Goal: Navigation & Orientation: Find specific page/section

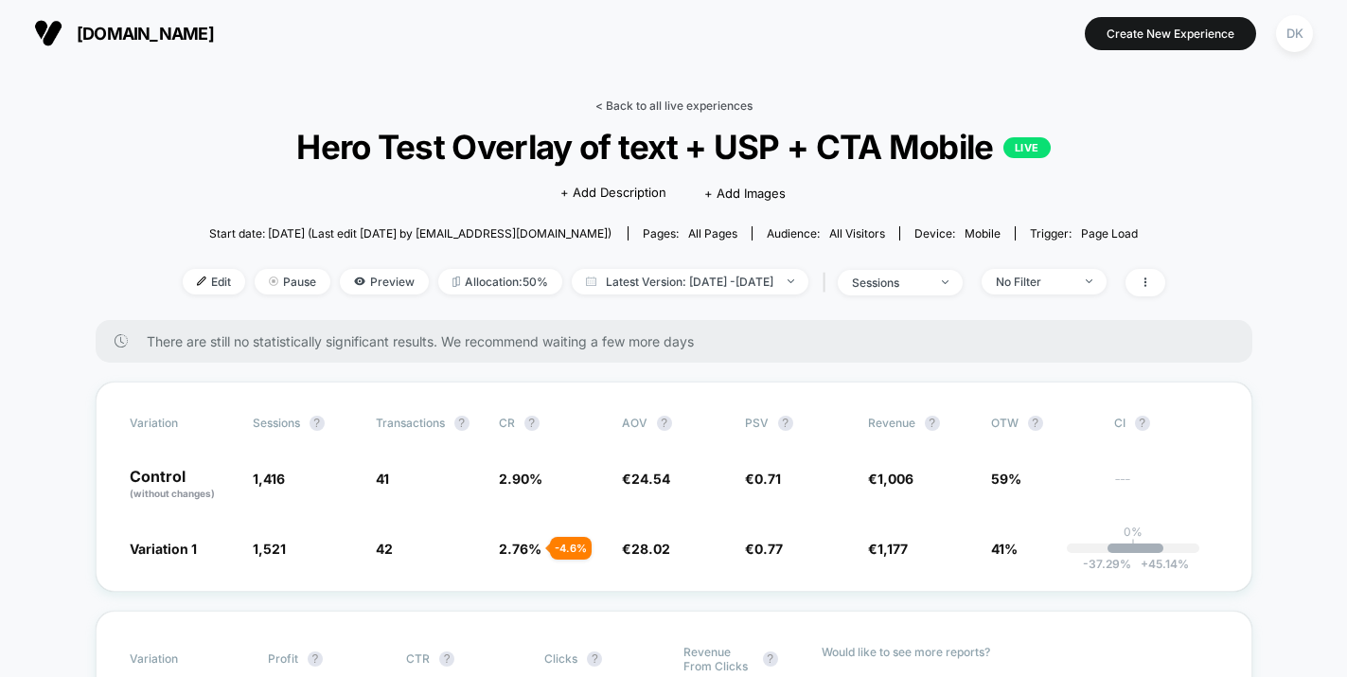
click at [685, 103] on link "< Back to all live experiences" at bounding box center [673, 105] width 157 height 14
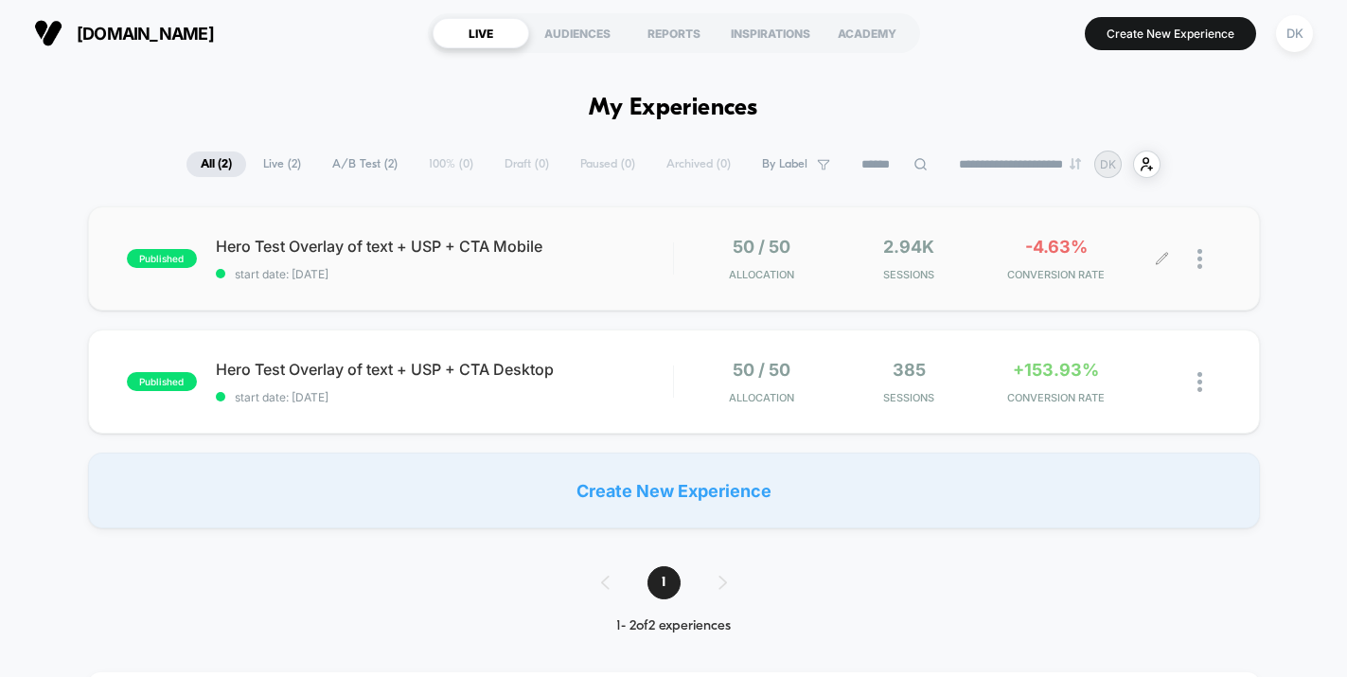
click at [842, 248] on div "2.94k Sessions" at bounding box center [908, 259] width 137 height 44
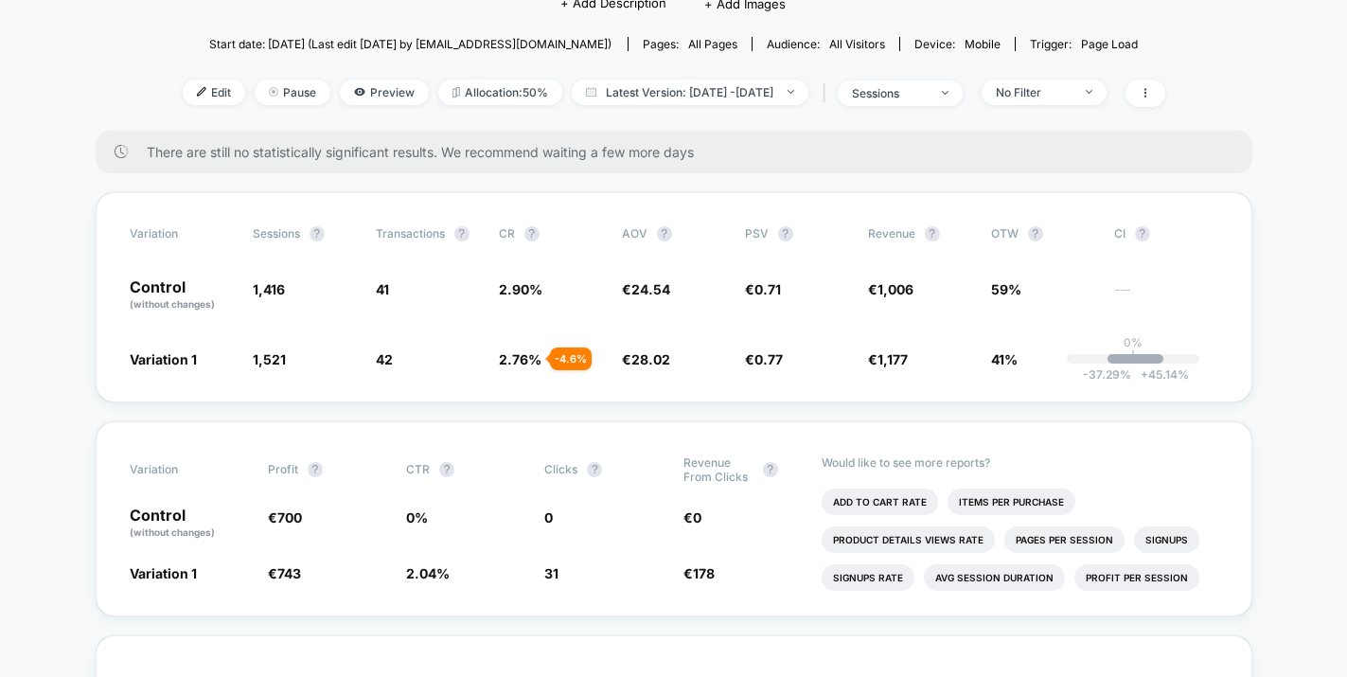
scroll to position [204, 0]
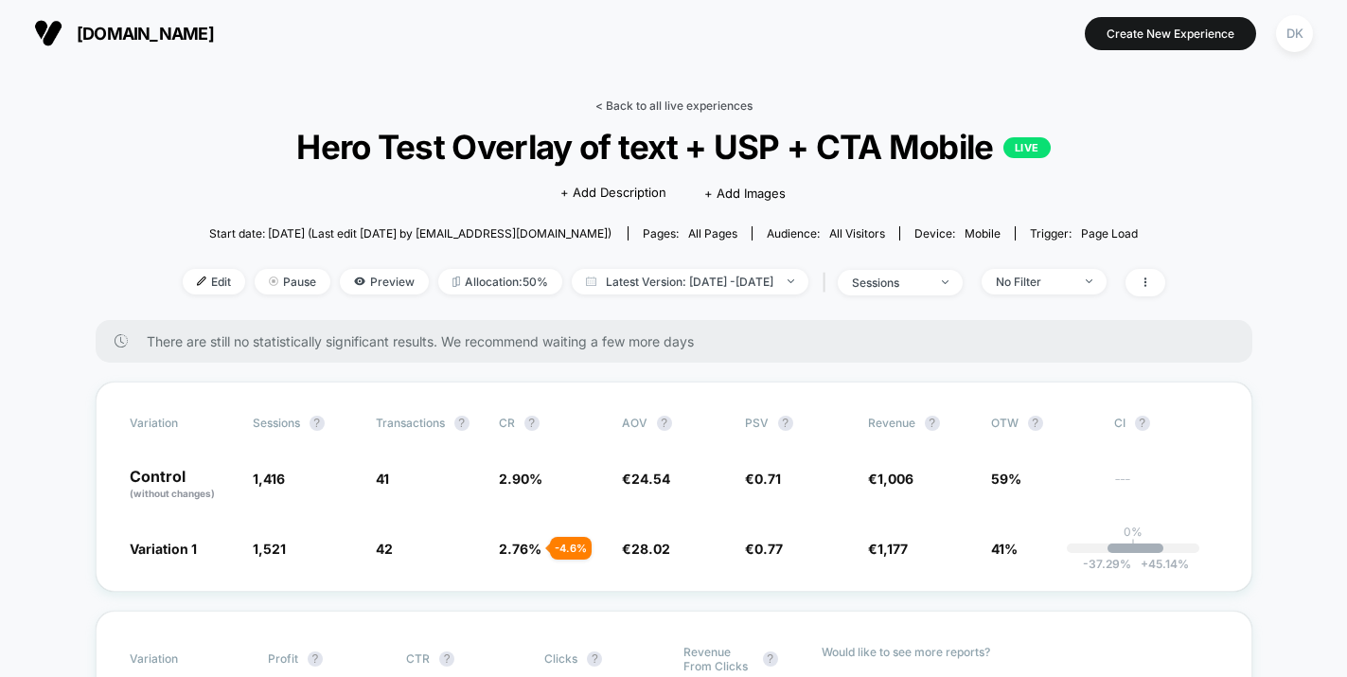
drag, startPoint x: 660, startPoint y: 111, endPoint x: 652, endPoint y: 103, distance: 10.7
click at [659, 111] on link "< Back to all live experiences" at bounding box center [673, 105] width 157 height 14
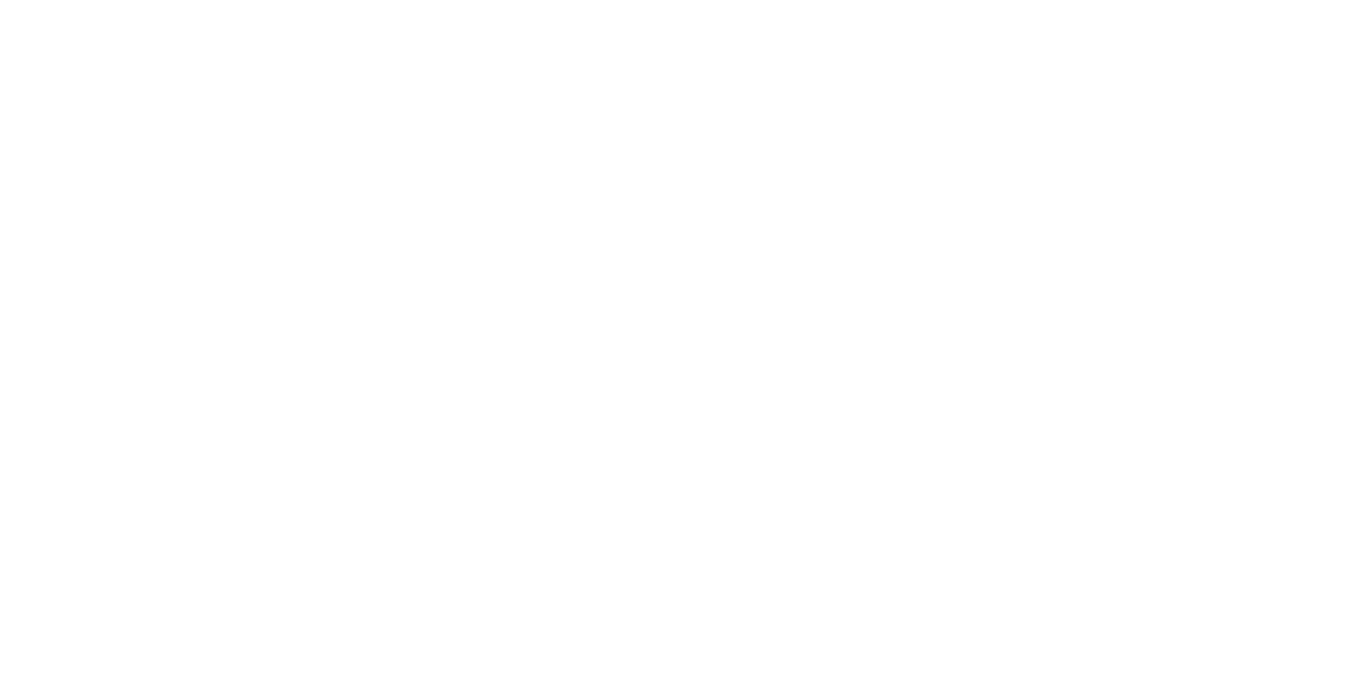
click at [649, 8] on html "Navigated to Visually.io | No-code CRO for Shopify €60" at bounding box center [673, 4] width 1347 height 8
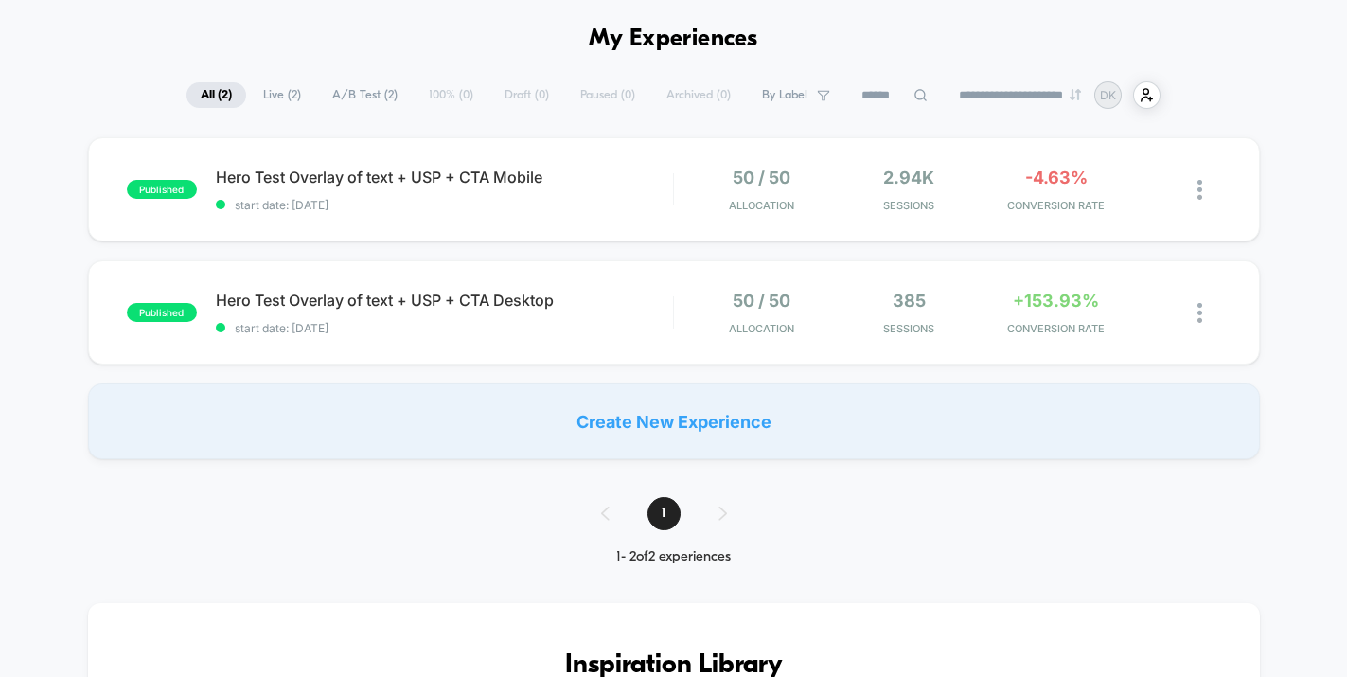
scroll to position [89, 0]
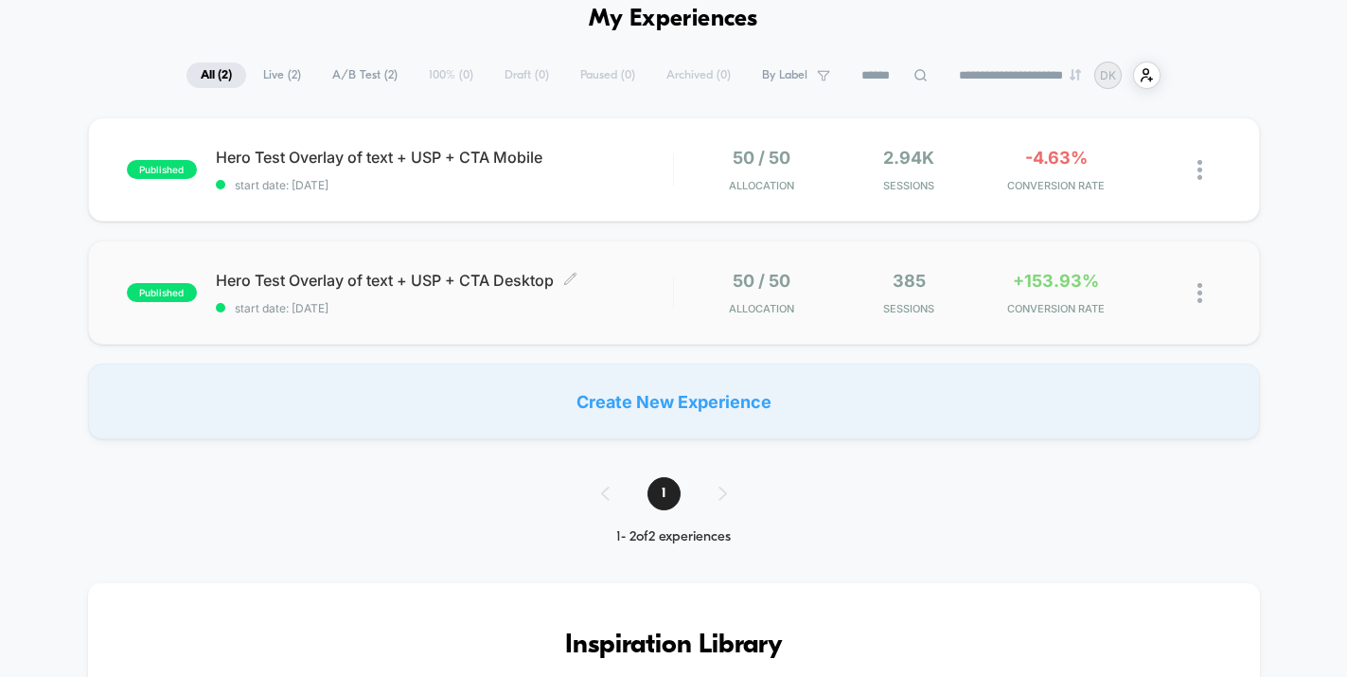
click at [647, 287] on span "Hero Test Overlay of text + USP + CTA Desktop Click to edit experience details" at bounding box center [444, 280] width 457 height 19
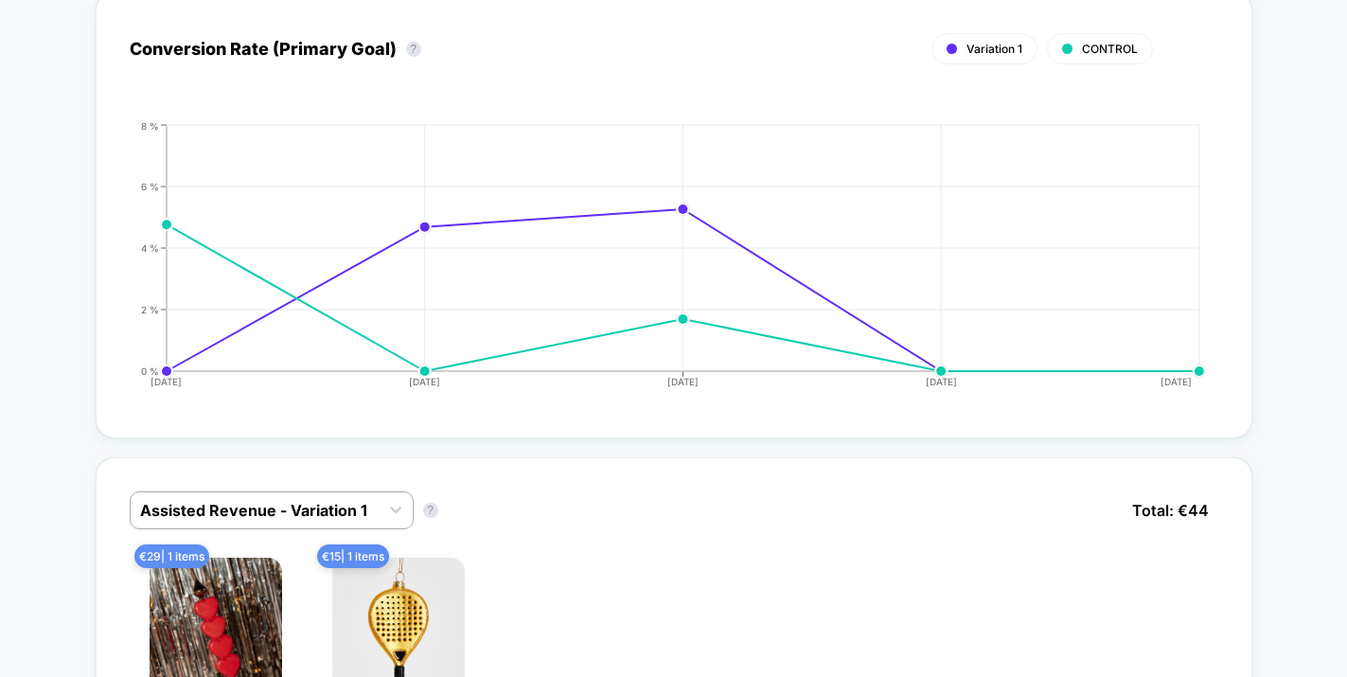
scroll to position [869, 0]
